Goal: Complete application form

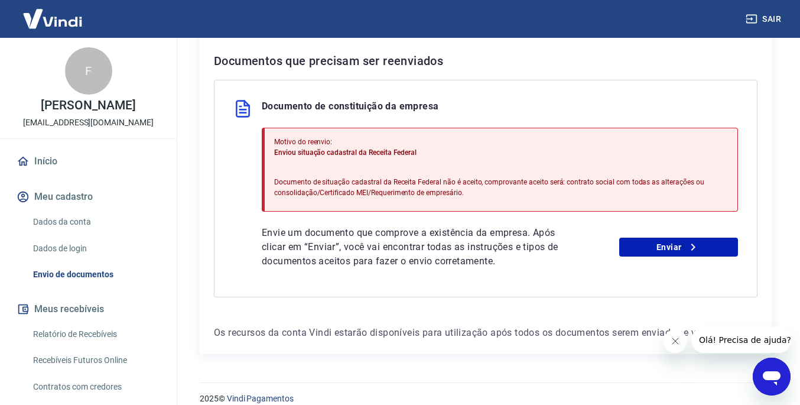
scroll to position [247, 0]
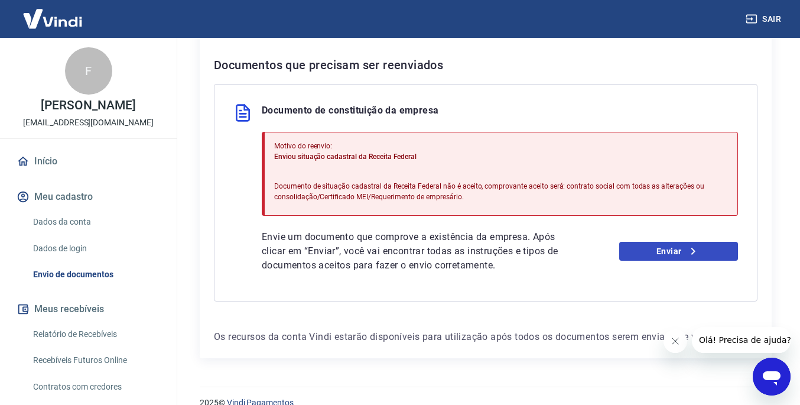
click at [668, 248] on link "Enviar" at bounding box center [678, 251] width 119 height 19
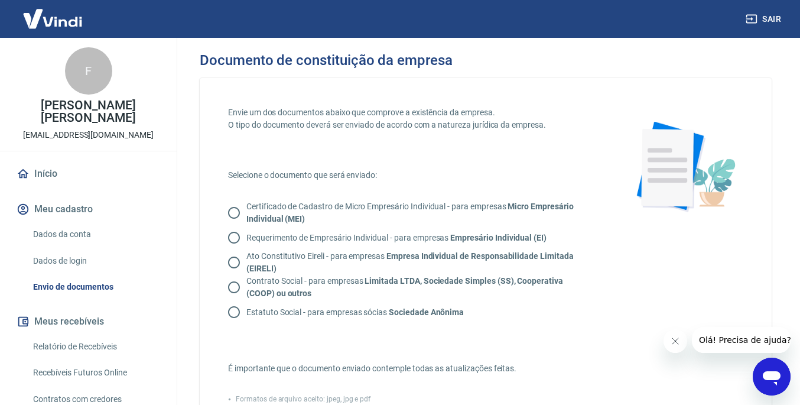
click at [363, 282] on p "Contrato Social - para empresas Limitada LTDA, Sociedade Simples (SS), Cooperat…" at bounding box center [416, 287] width 341 height 25
click at [246, 282] on input "Contrato Social - para empresas Limitada LTDA, Sociedade Simples (SS), Cooperat…" at bounding box center [234, 287] width 25 height 25
radio input "true"
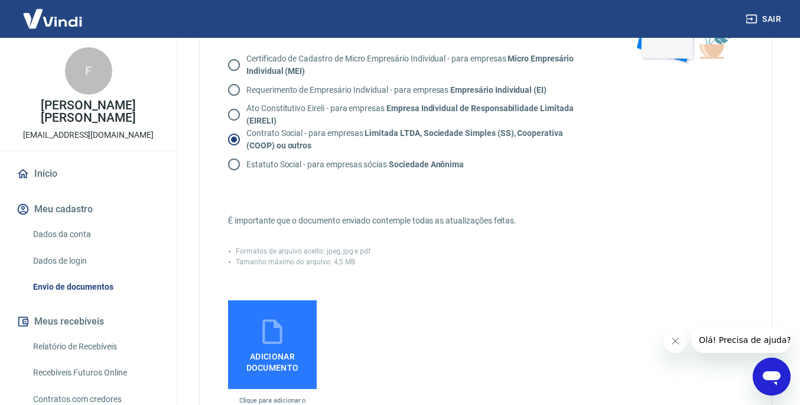
scroll to position [155, 0]
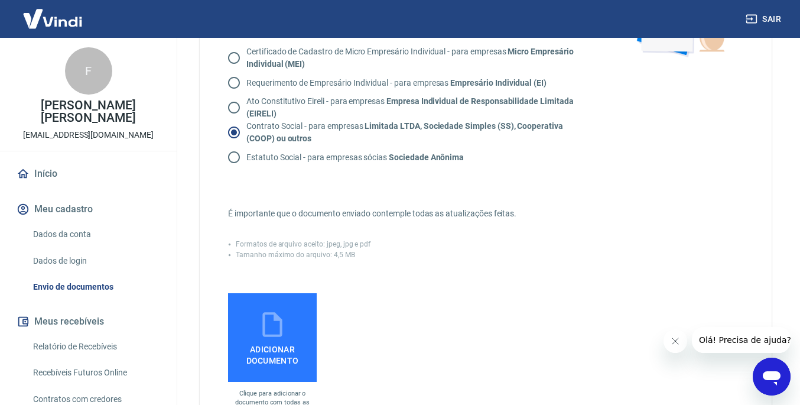
click at [292, 327] on label "Adicionar documento" at bounding box center [272, 337] width 89 height 89
click at [0, 0] on input "Adicionar documento" at bounding box center [0, 0] width 0 height 0
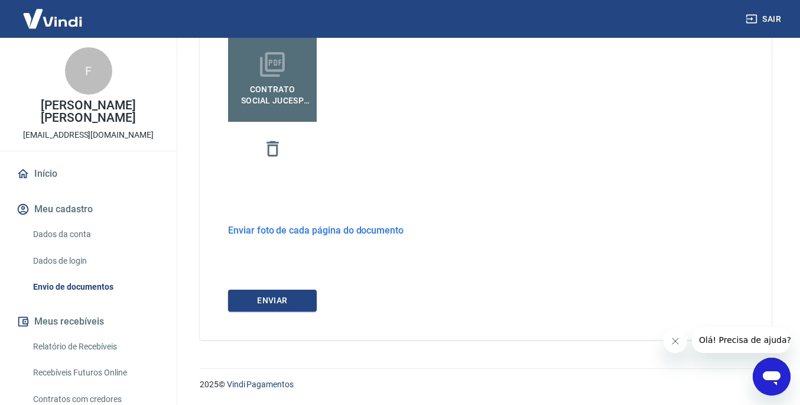
scroll to position [414, 0]
click at [291, 301] on button "ENVIAR" at bounding box center [272, 301] width 89 height 22
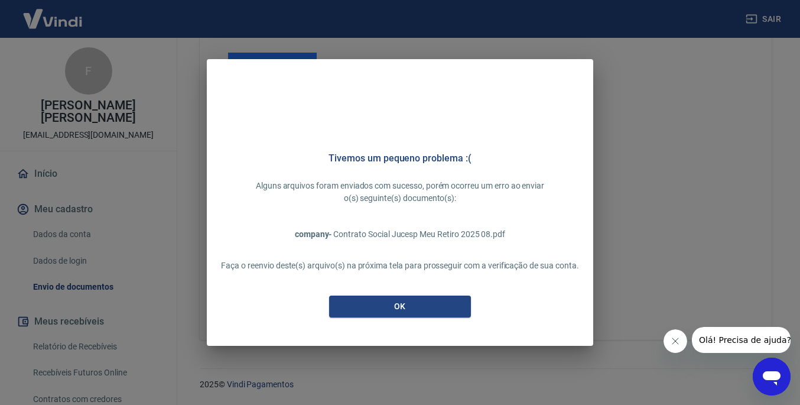
scroll to position [394, 0]
click at [424, 298] on button "OK" at bounding box center [400, 306] width 142 height 22
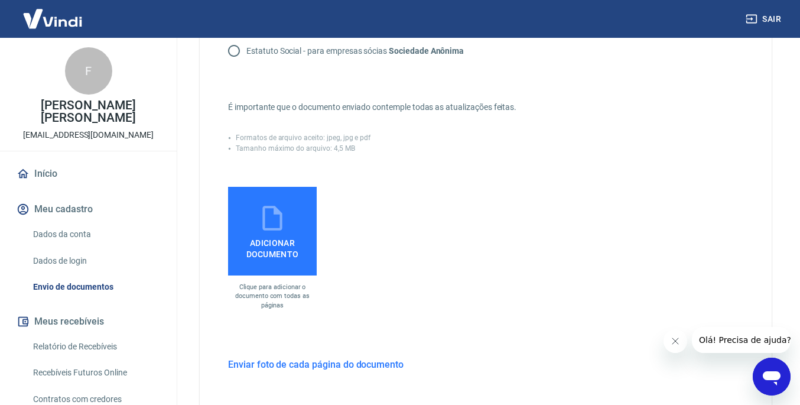
scroll to position [254, 0]
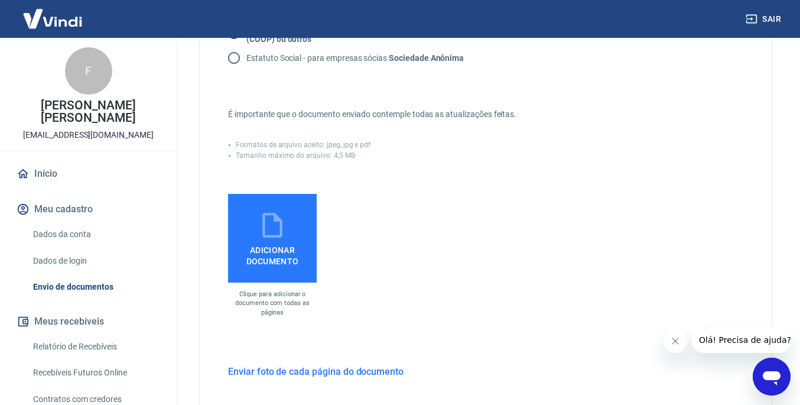
click at [285, 243] on span "Adicionar documento" at bounding box center [272, 253] width 79 height 27
click at [0, 0] on input "Adicionar documento" at bounding box center [0, 0] width 0 height 0
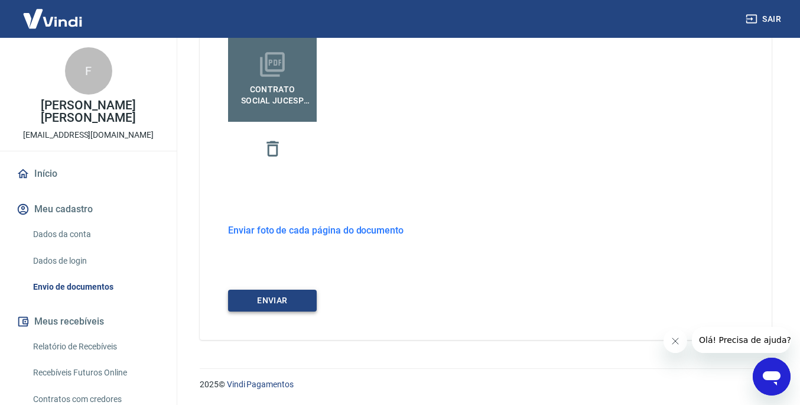
scroll to position [414, 0]
click at [292, 298] on button "ENVIAR" at bounding box center [272, 301] width 89 height 22
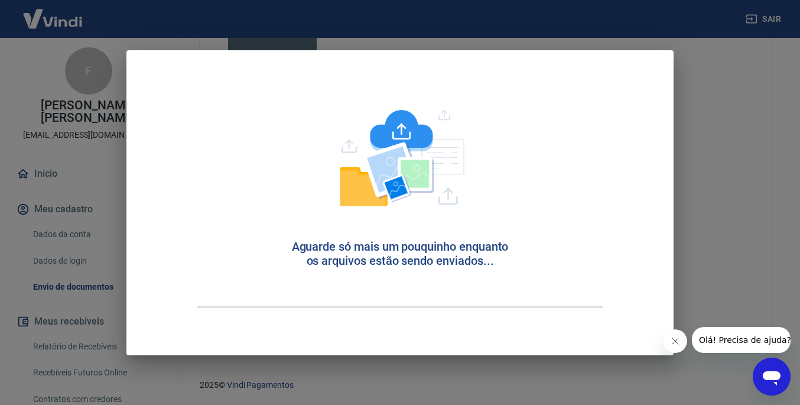
scroll to position [394, 0]
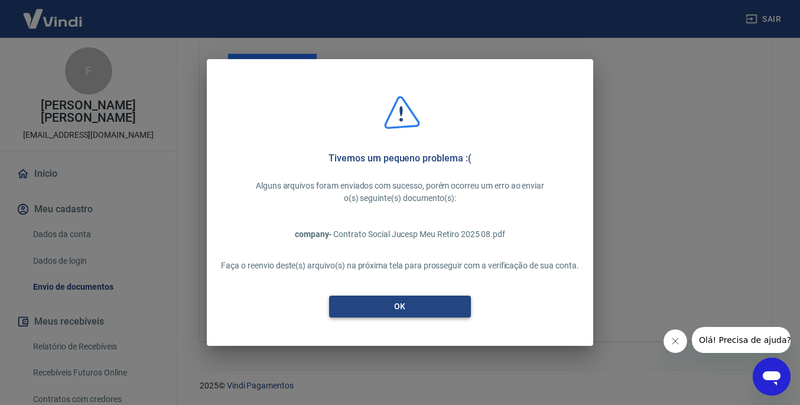
click at [424, 309] on button "OK" at bounding box center [400, 306] width 142 height 22
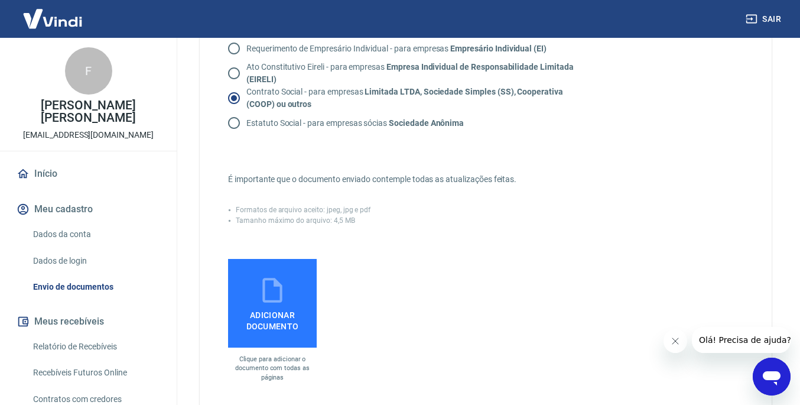
scroll to position [203, 0]
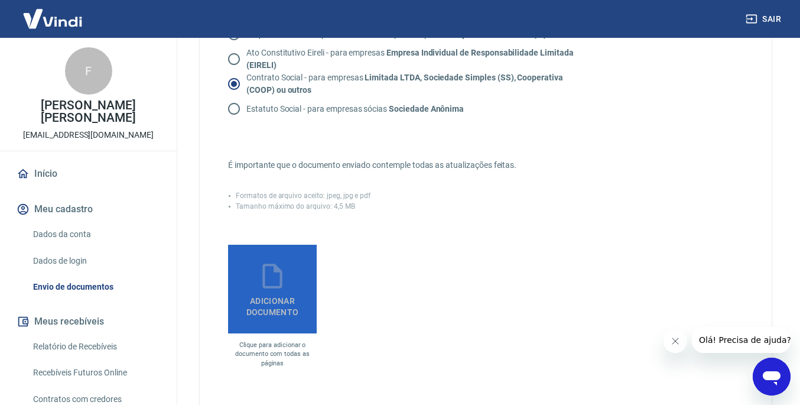
click at [280, 292] on span "Adicionar documento" at bounding box center [272, 304] width 79 height 27
click at [0, 0] on input "Adicionar documento" at bounding box center [0, 0] width 0 height 0
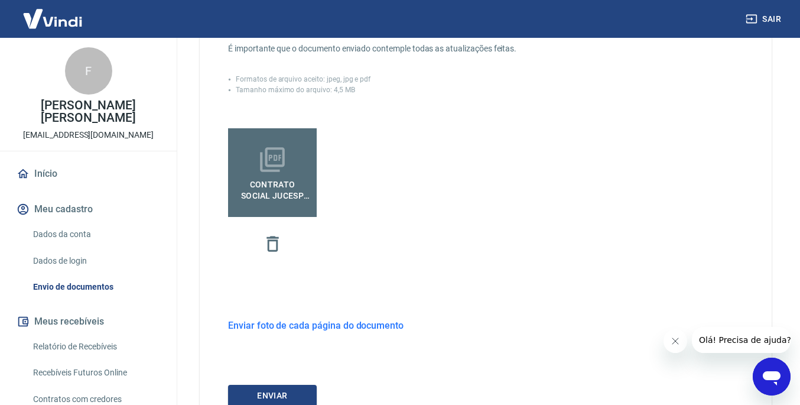
scroll to position [325, 0]
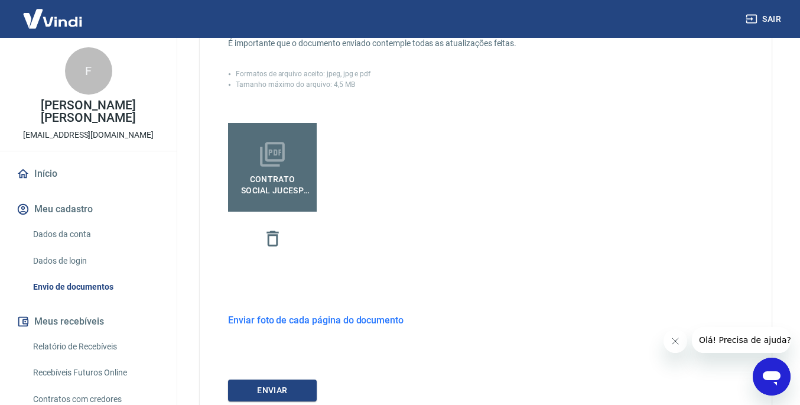
click at [357, 320] on h6 "Enviar foto de cada página do documento" at bounding box center [315, 320] width 175 height 15
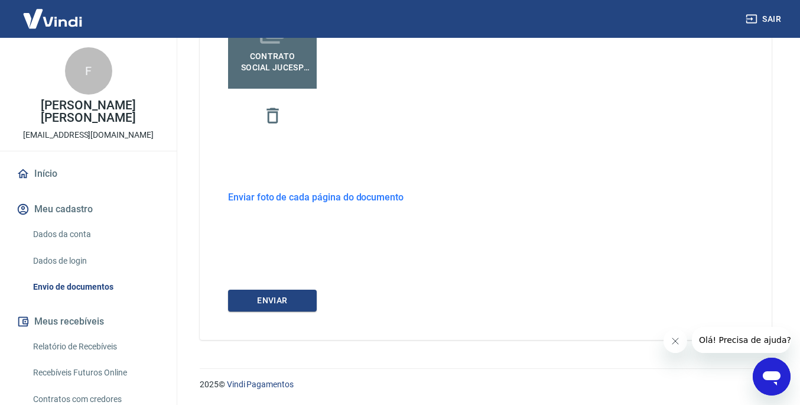
scroll to position [447, 0]
click at [276, 296] on button "ENVIAR" at bounding box center [272, 301] width 89 height 22
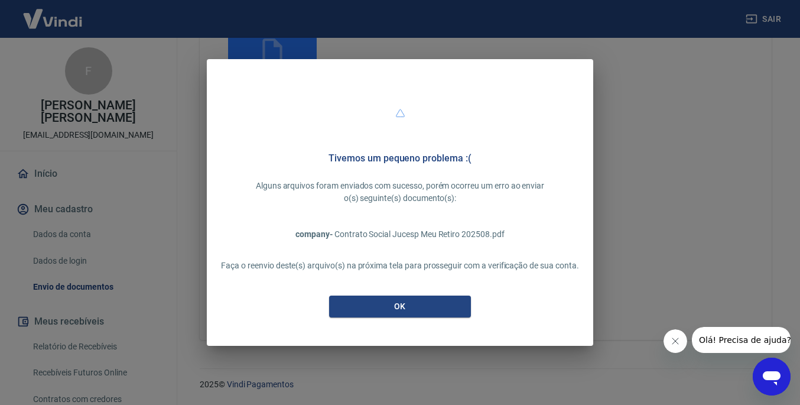
scroll to position [427, 0]
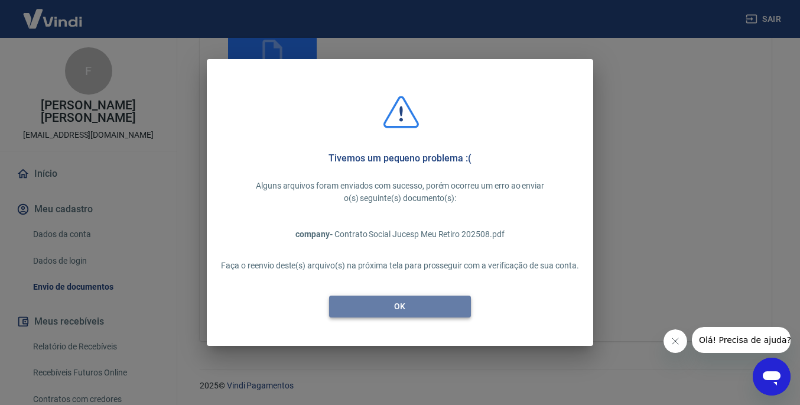
click at [420, 301] on button "OK" at bounding box center [400, 306] width 142 height 22
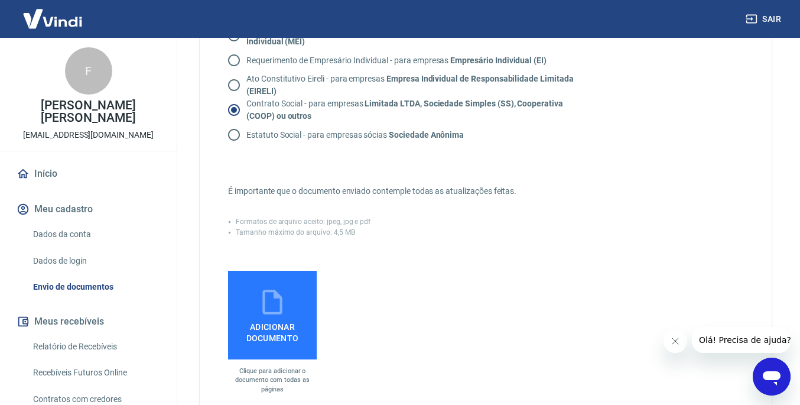
scroll to position [190, 0]
